Goal: Task Accomplishment & Management: Manage account settings

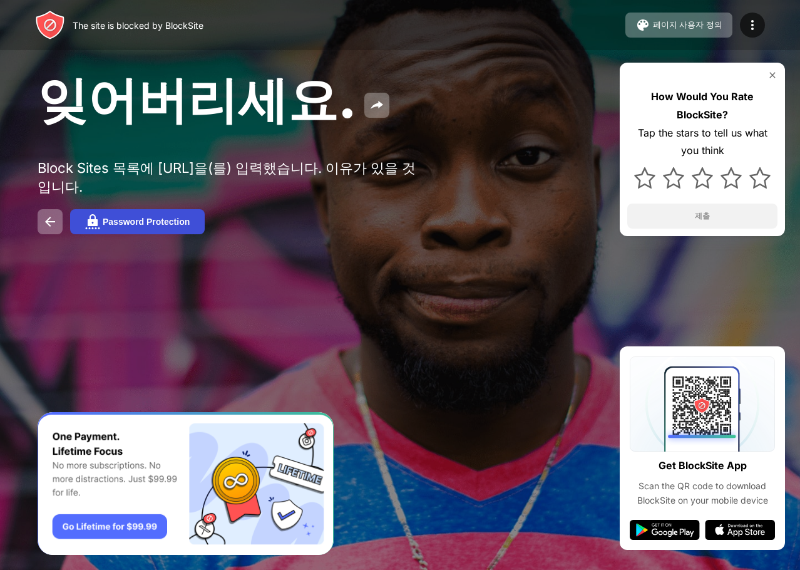
click at [113, 225] on div "Password Protection" at bounding box center [146, 222] width 87 height 10
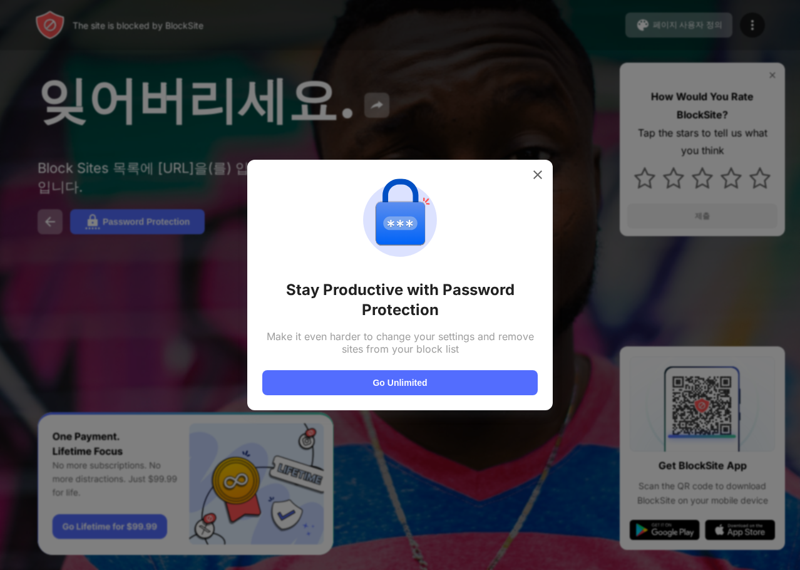
drag, startPoint x: 414, startPoint y: 264, endPoint x: 477, endPoint y: 213, distance: 81.4
click at [464, 216] on div "Stay Productive with Password Protection Make it even harder to change your set…" at bounding box center [399, 285] width 275 height 220
click at [533, 175] on img at bounding box center [537, 174] width 13 height 13
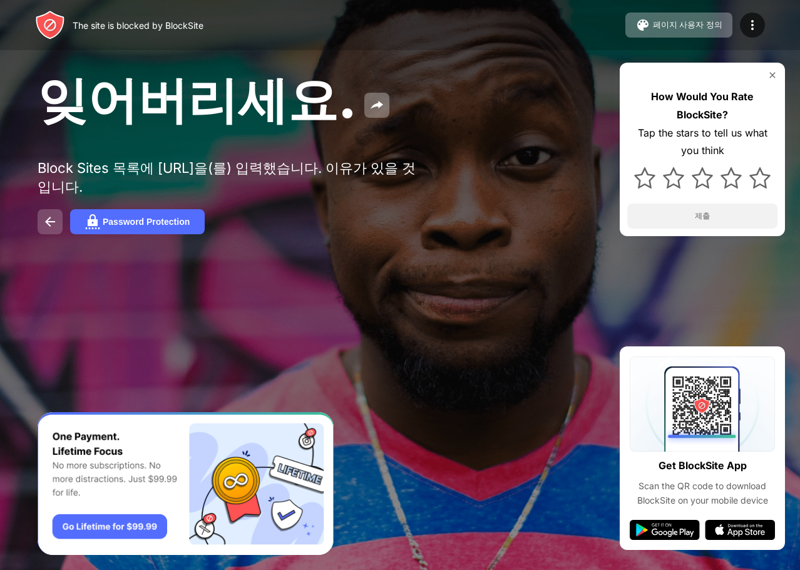
click at [56, 229] on img at bounding box center [50, 221] width 15 height 15
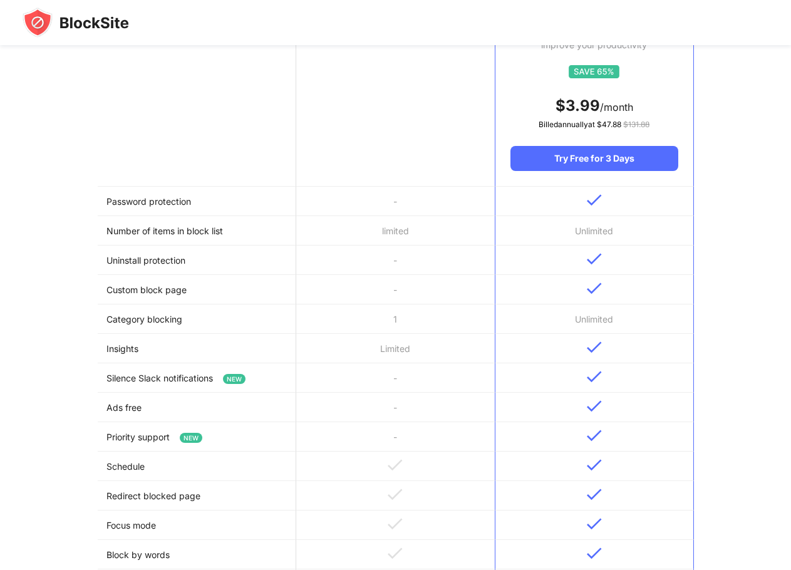
scroll to position [208, 0]
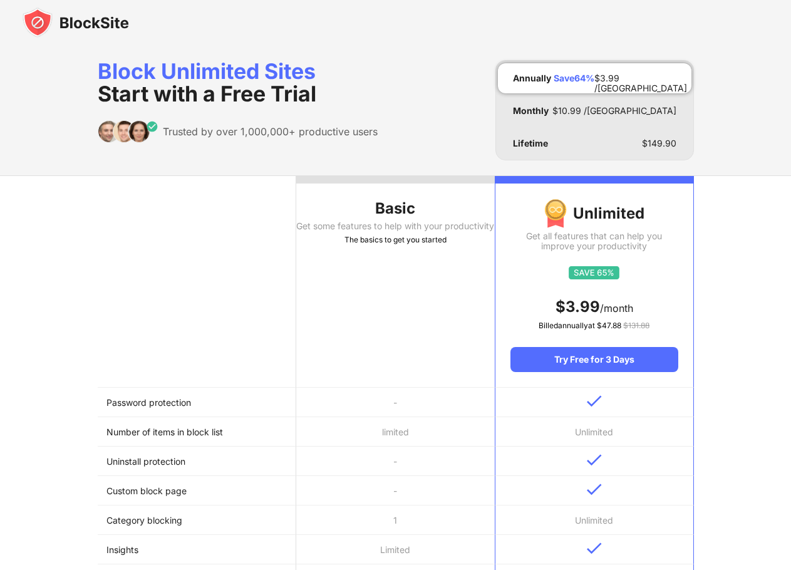
click at [56, 18] on img at bounding box center [76, 23] width 106 height 30
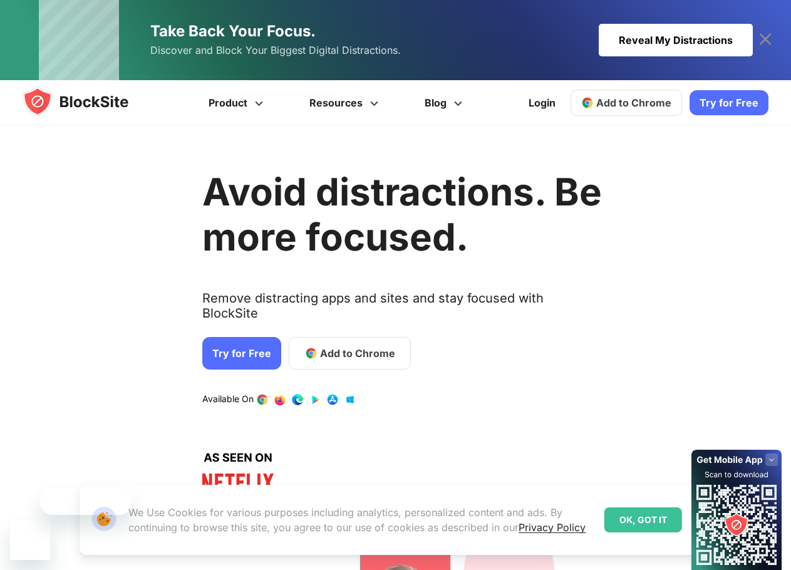
click at [321, 187] on h1 "Avoid distractions. Be more focused." at bounding box center [401, 214] width 399 height 90
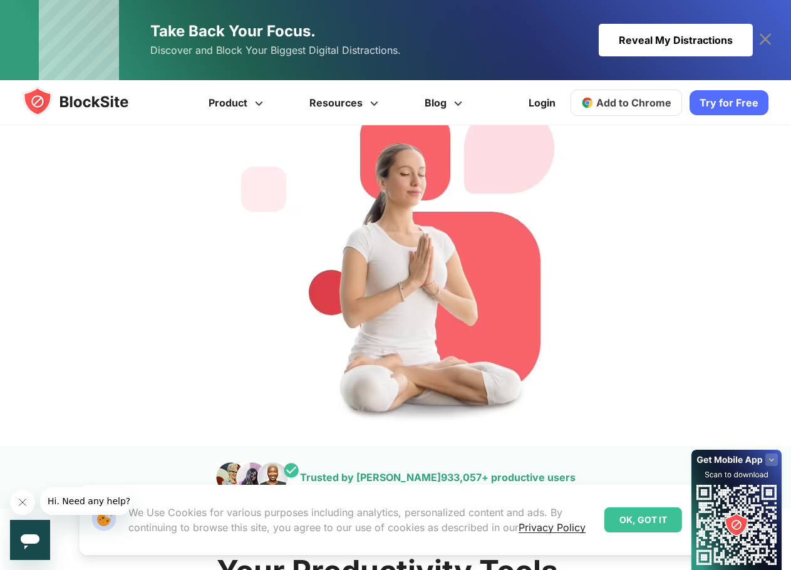
scroll to position [418, 0]
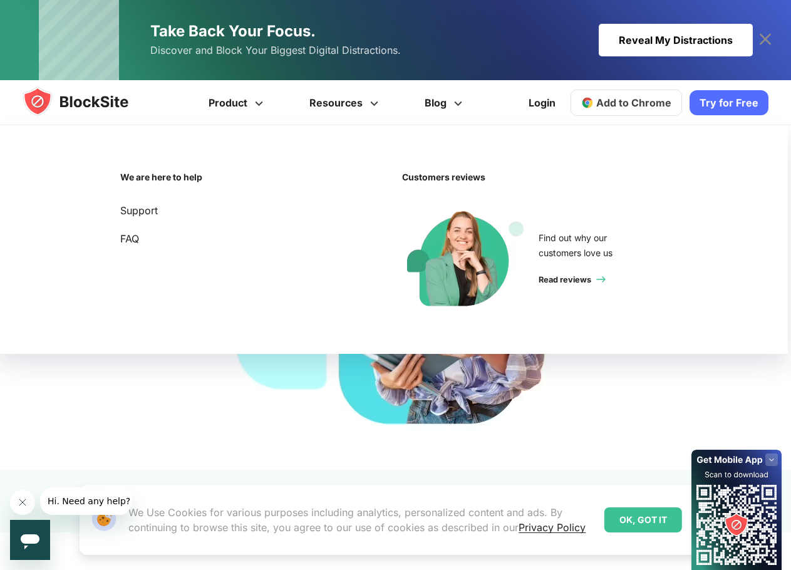
click at [86, 100] on img at bounding box center [88, 101] width 130 height 30
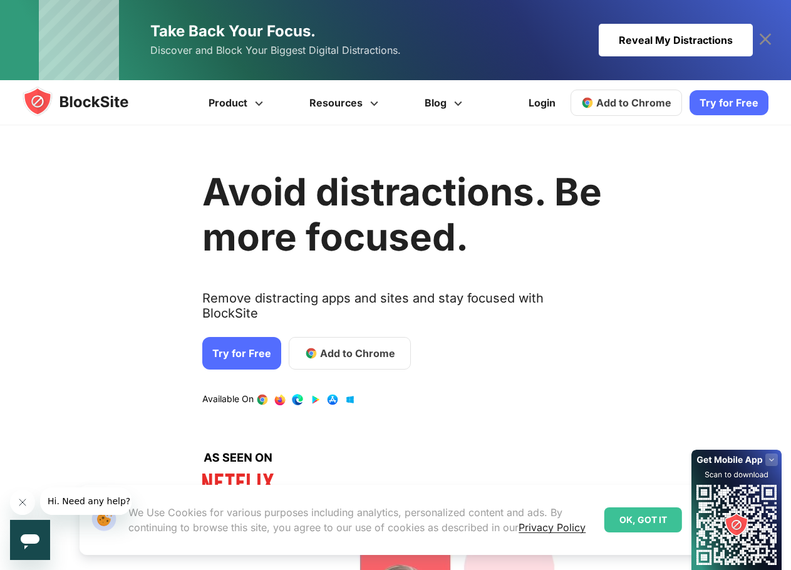
click at [234, 337] on link "Try for Free" at bounding box center [241, 353] width 79 height 33
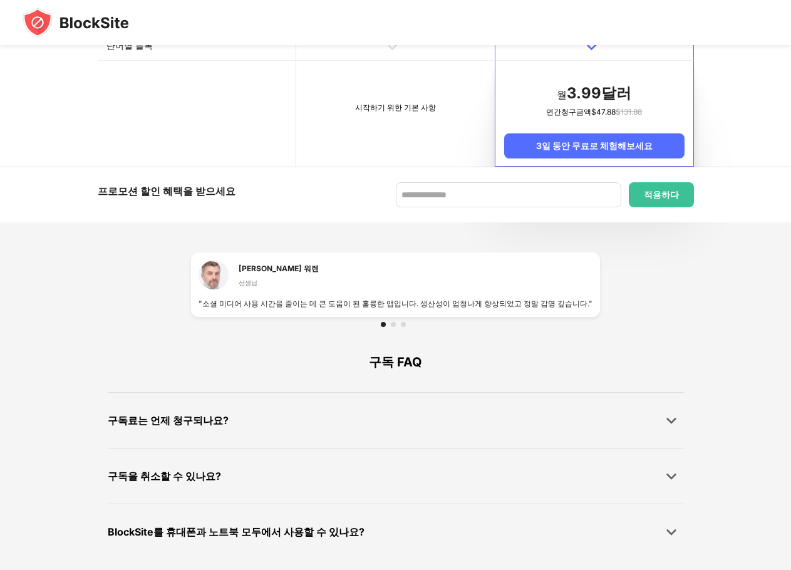
scroll to position [714, 0]
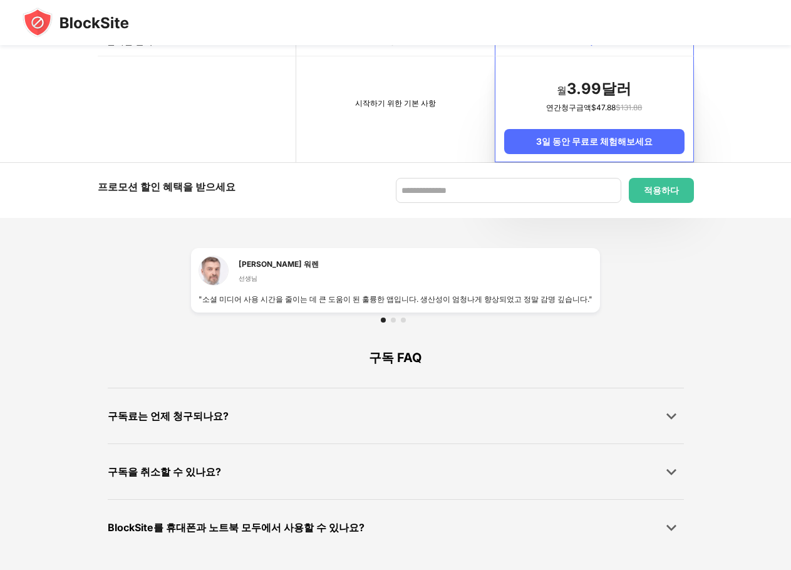
click at [393, 148] on td "시작하기 위한 기본 사항" at bounding box center [395, 109] width 198 height 106
click at [389, 137] on td "시작하기 위한 기본 사항" at bounding box center [395, 109] width 198 height 106
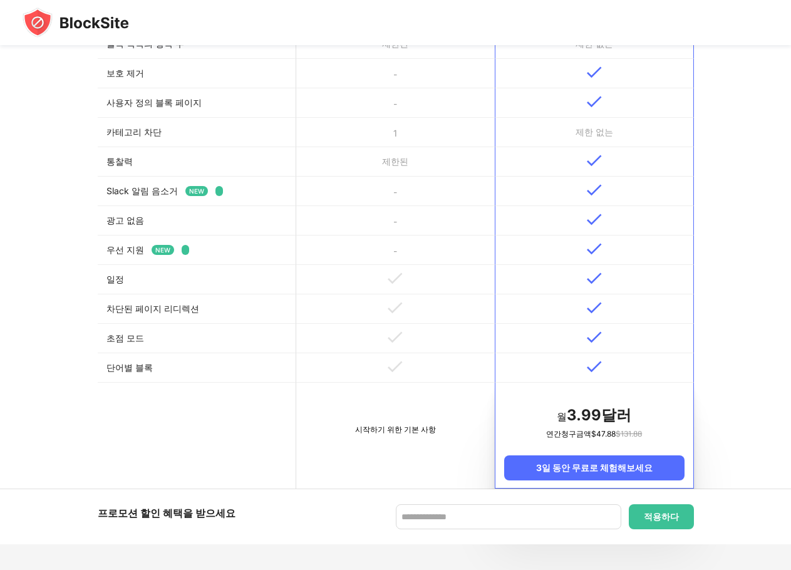
scroll to position [0, 0]
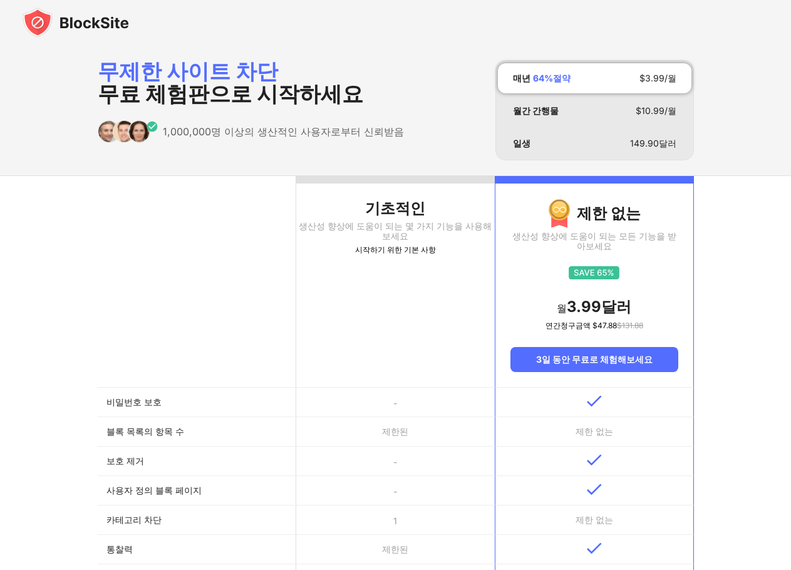
click at [193, 78] on font "무제한 사이트 차단" at bounding box center [188, 71] width 180 height 26
click at [75, 25] on img at bounding box center [76, 23] width 106 height 30
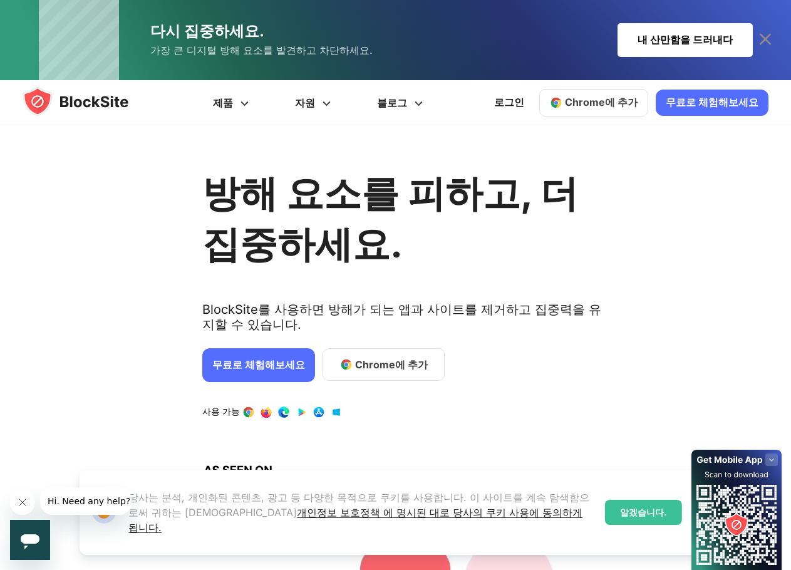
click at [575, 398] on div "방해 요소를 피하고, 더 집중하세요. BlockSite를 사용하면 방해가 되는 앱과 사이트를 제거하고 집중력을 유지할 수 있습니다. 무료로 체…" at bounding box center [401, 326] width 399 height 364
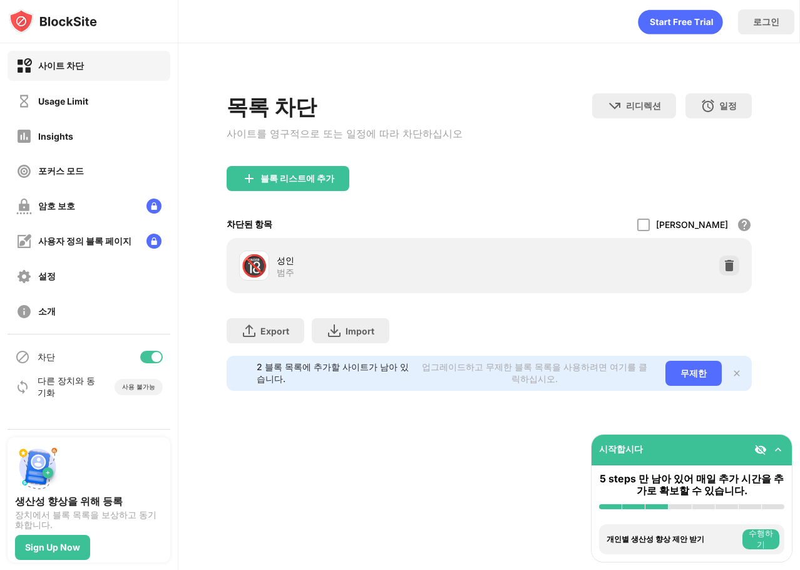
click at [382, 237] on div "차단된 항목 허용 모드 화이트리스트의 모든 웹 사이트를 제외한 모든 웹 사이트를 차단합니다. 화이트리스트 모드는 URL 에서만 작동하며 범주 …" at bounding box center [490, 224] width 526 height 27
click at [68, 192] on div "암호 보호" at bounding box center [89, 206] width 163 height 30
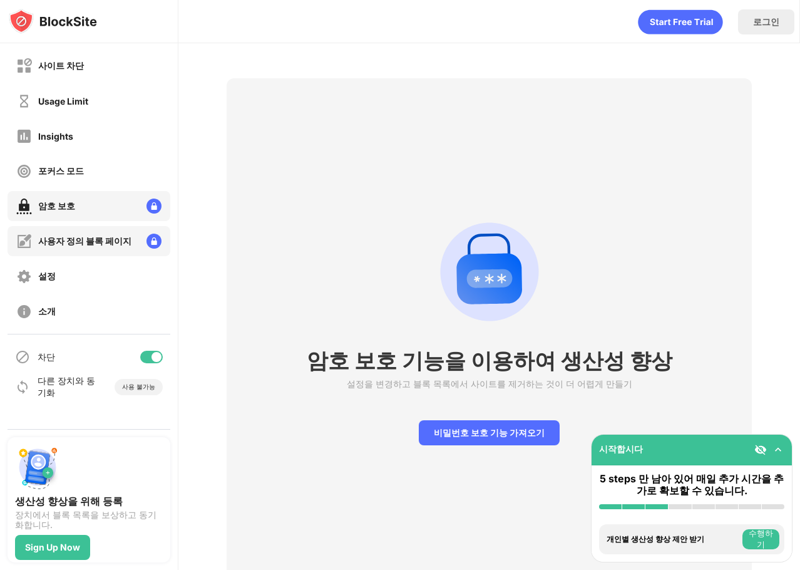
click at [76, 240] on div "사용자 정의 블록 페이지" at bounding box center [84, 241] width 93 height 12
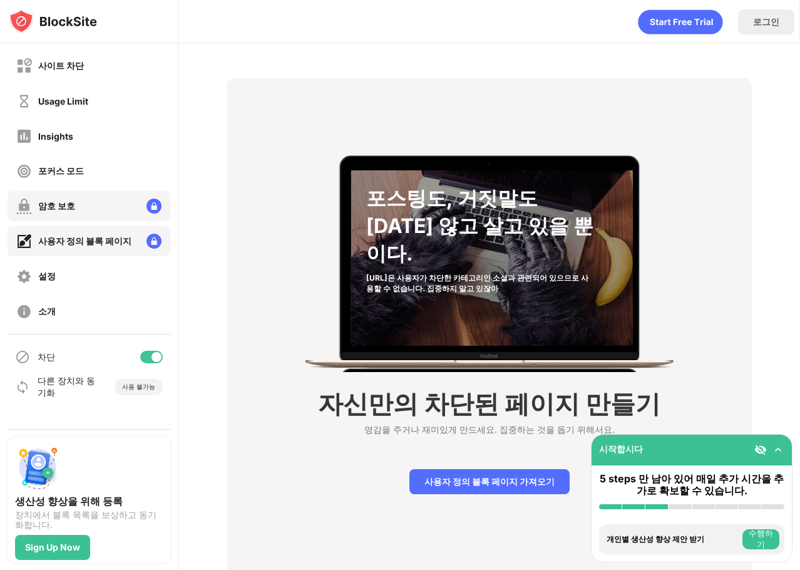
click at [80, 201] on div "암호 보호" at bounding box center [89, 206] width 163 height 30
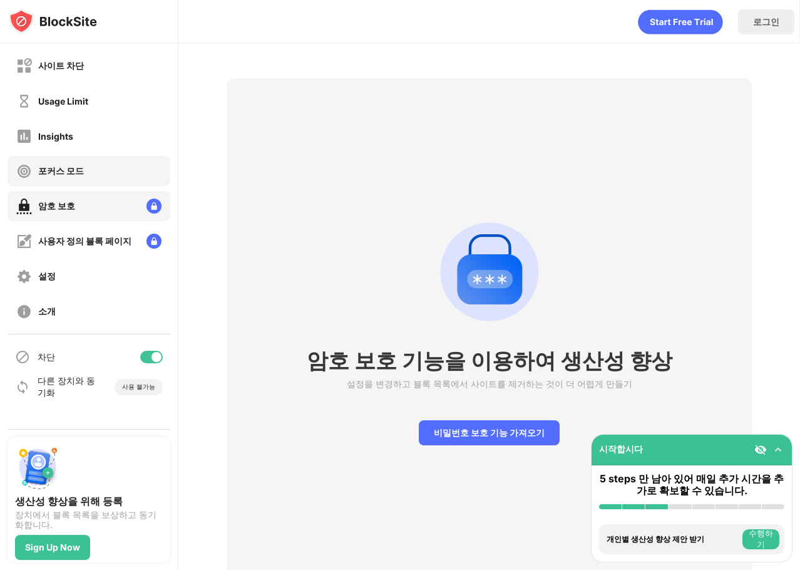
click at [78, 164] on div "포커스 모드" at bounding box center [50, 171] width 68 height 16
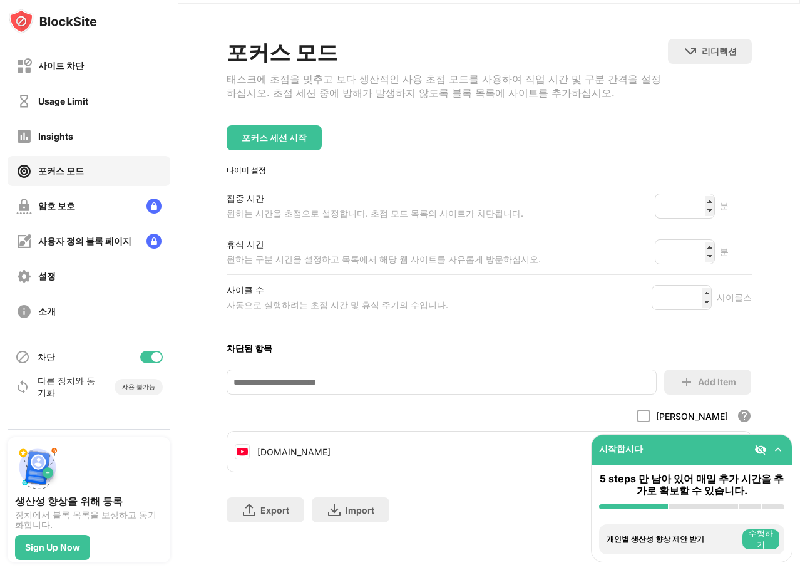
scroll to position [54, 0]
click at [68, 167] on div "포커스 모드" at bounding box center [61, 171] width 46 height 12
click at [80, 133] on div "Insights" at bounding box center [89, 136] width 163 height 30
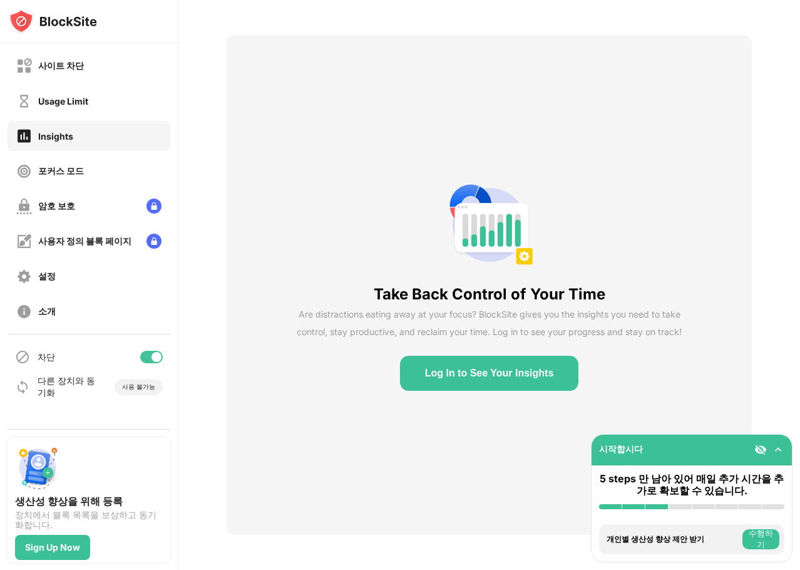
scroll to position [53, 0]
click at [88, 103] on div "Usage Limit" at bounding box center [63, 101] width 50 height 11
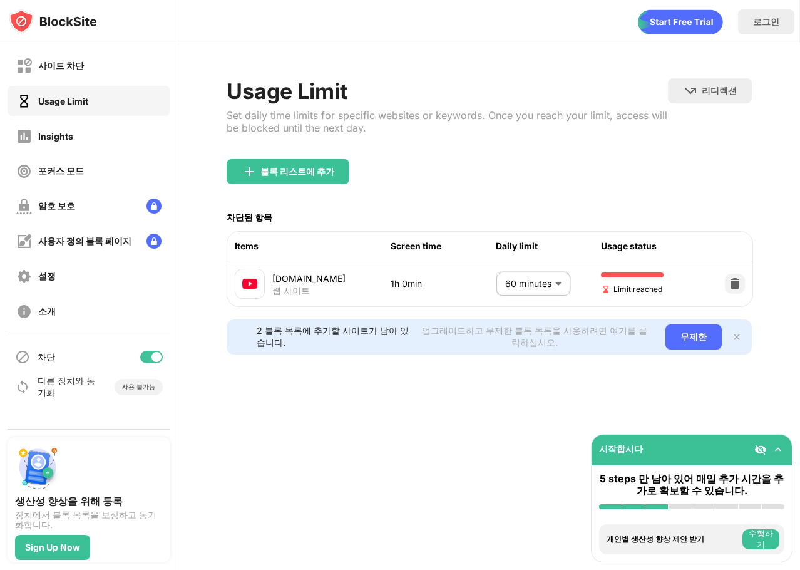
click at [543, 277] on body "사이트 차단 Usage Limit Insights 포커스 모드 암호 보호 사용자 정의 블록 페이지 설정 소개 차단 다른 장치와 동기화 사용 불…" at bounding box center [400, 285] width 800 height 570
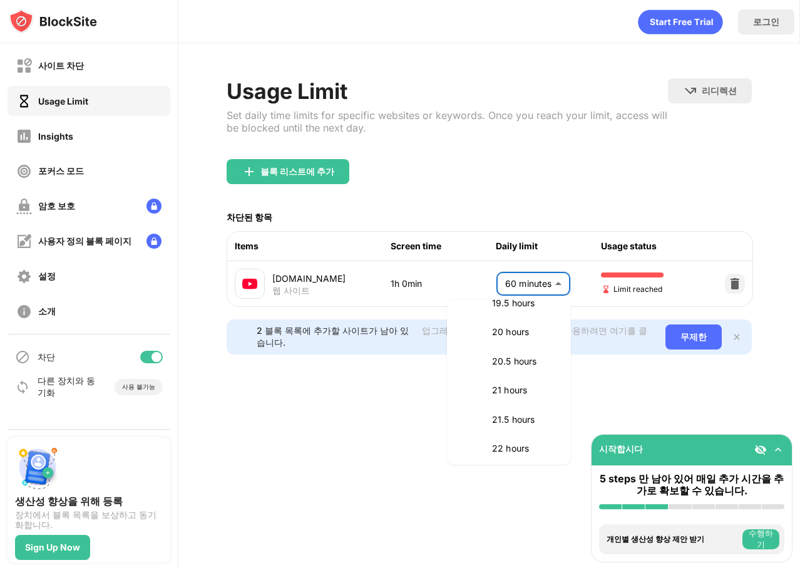
scroll to position [1545, 0]
click at [647, 389] on div at bounding box center [400, 285] width 800 height 570
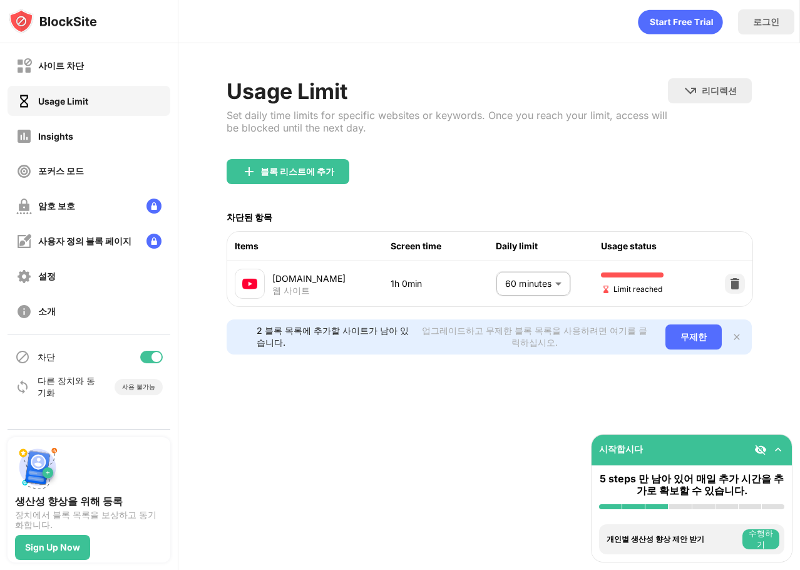
click at [724, 289] on div "[DOMAIN_NAME] 웹 사이트 1h 0min 60 minutes ** ​ Limit reached" at bounding box center [490, 283] width 526 height 45
click at [734, 281] on img at bounding box center [735, 283] width 13 height 13
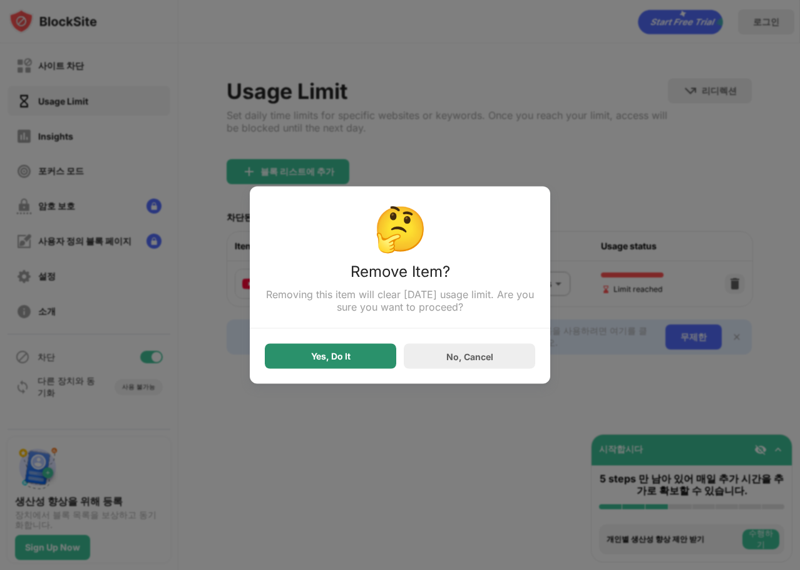
click at [359, 367] on div "Yes, Do It" at bounding box center [330, 356] width 131 height 25
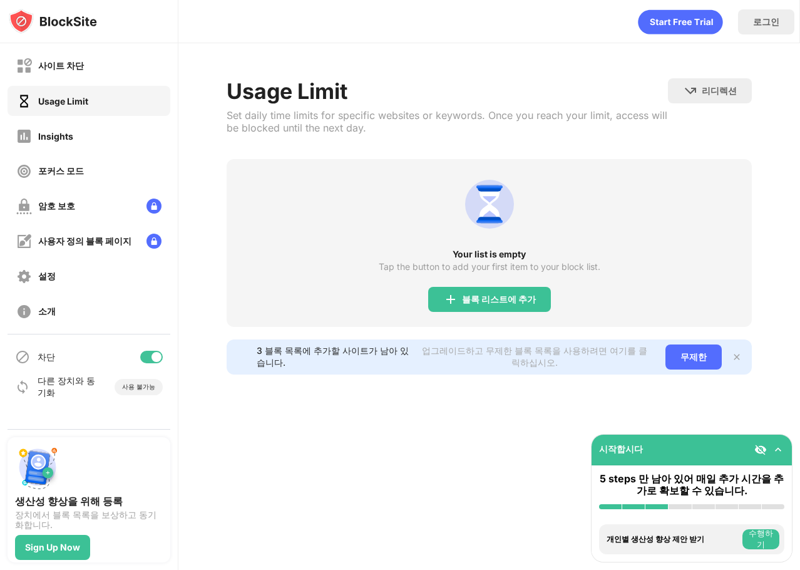
click at [394, 262] on div "Tap the button to add your first item to your block list." at bounding box center [490, 267] width 222 height 10
